Goal: Transaction & Acquisition: Purchase product/service

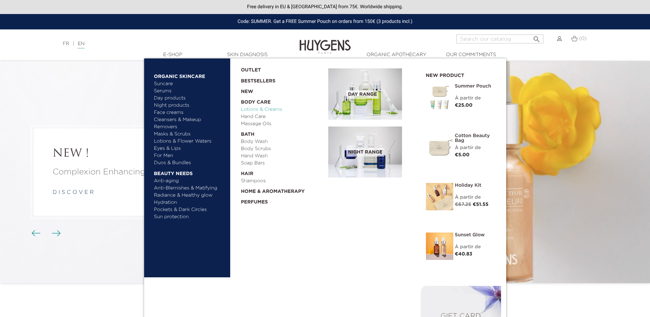
click at [247, 112] on link "Lotions & Creams" at bounding box center [282, 109] width 83 height 7
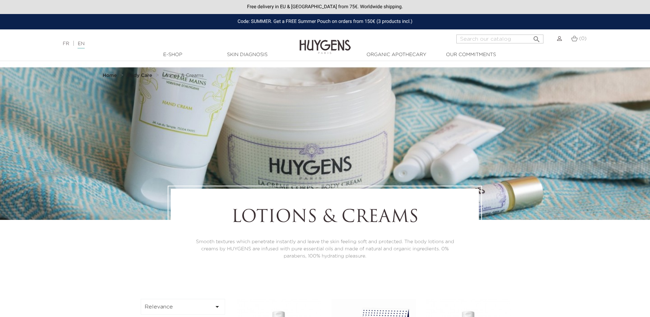
scroll to position [209, 0]
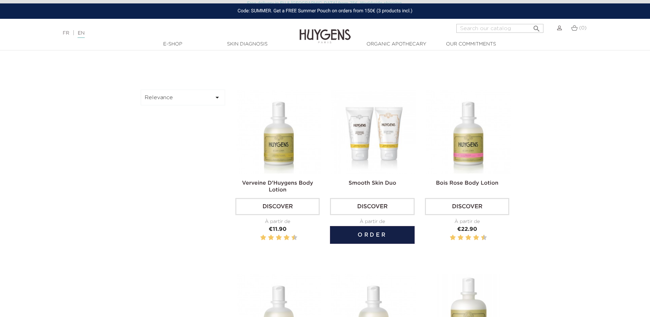
click at [366, 139] on img at bounding box center [373, 131] width 84 height 84
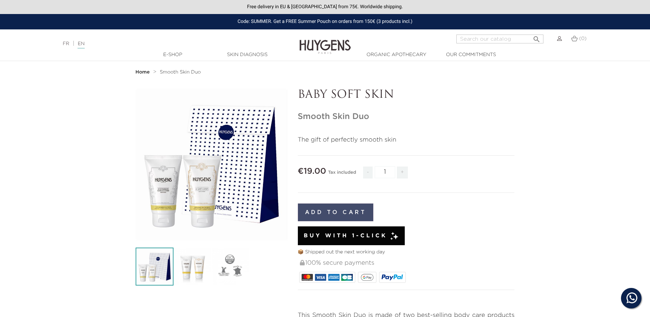
click at [361, 212] on button "Add to cart" at bounding box center [336, 212] width 76 height 18
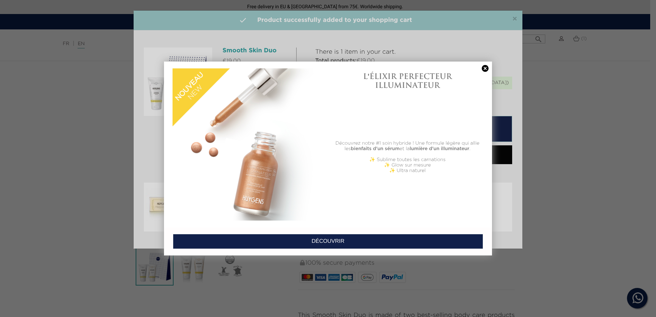
click at [485, 68] on link at bounding box center [485, 68] width 10 height 7
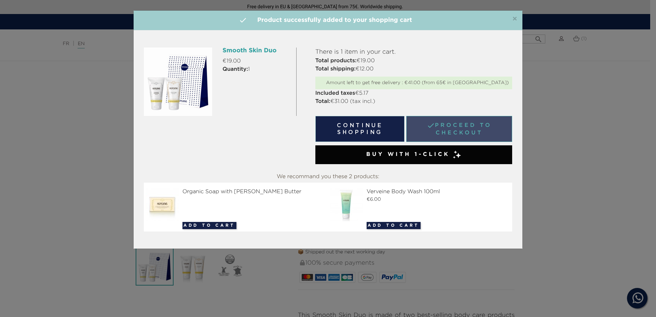
click at [475, 127] on link " Proceed to checkout" at bounding box center [459, 129] width 106 height 26
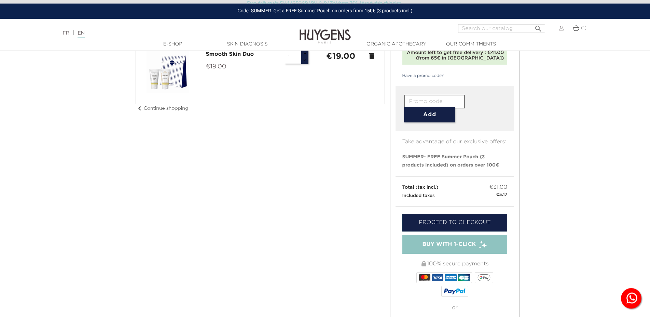
scroll to position [70, 0]
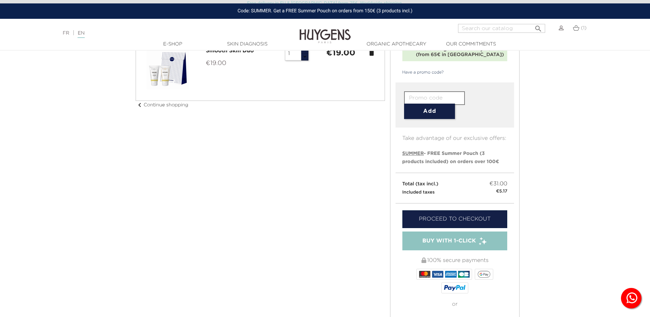
click at [455, 240] on span "Buy with 1-Click" at bounding box center [449, 241] width 54 height 8
